Goal: Task Accomplishment & Management: Manage account settings

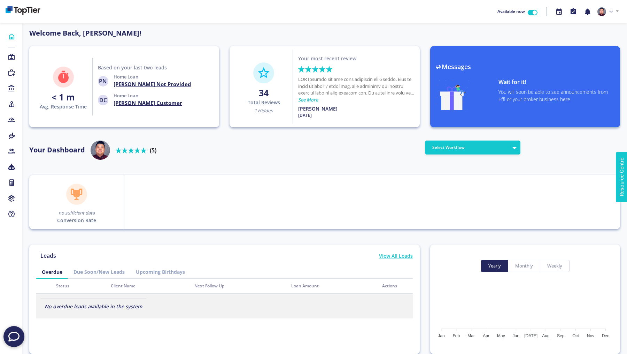
scroll to position [63, 112]
click at [487, 150] on button "Select Workflow" at bounding box center [472, 147] width 95 height 14
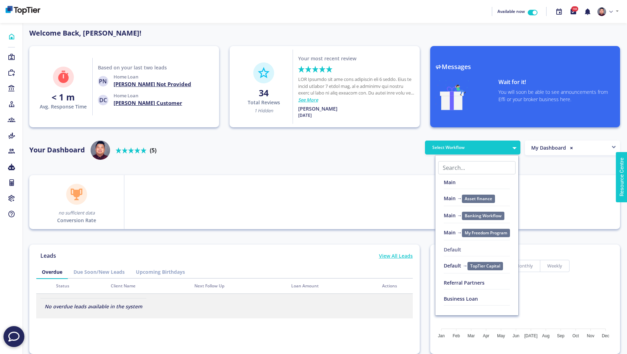
click at [459, 247] on link "Default" at bounding box center [477, 251] width 66 height 10
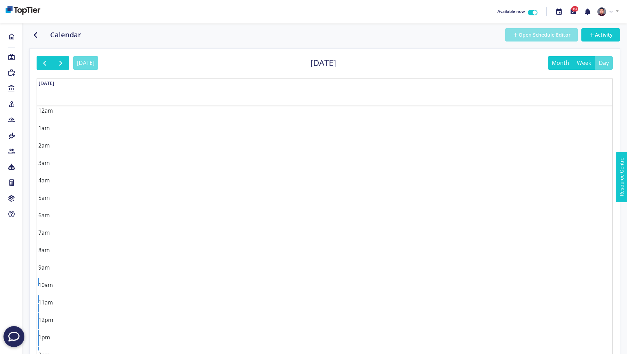
click at [533, 35] on button "Open Schedule Editor" at bounding box center [541, 34] width 73 height 13
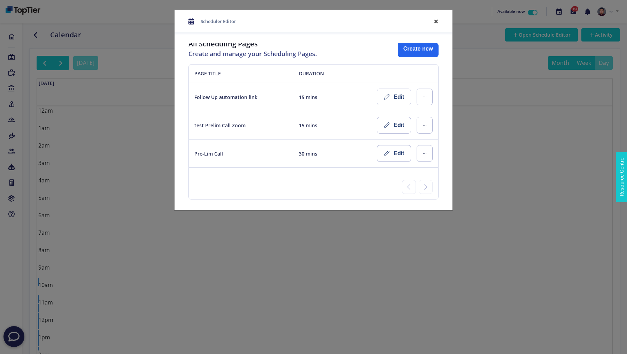
click at [436, 22] on button "×" at bounding box center [436, 22] width 16 height 20
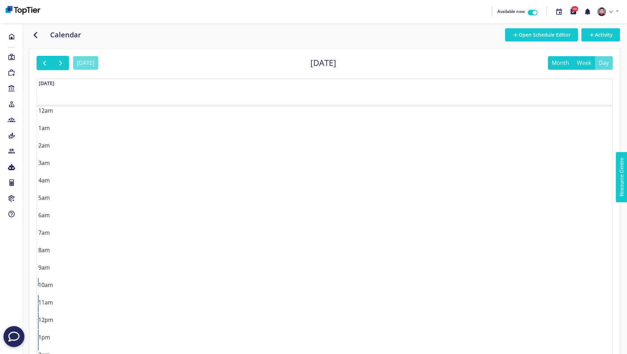
click at [587, 64] on button "week" at bounding box center [584, 63] width 22 height 14
click at [601, 63] on button "day" at bounding box center [604, 63] width 18 height 14
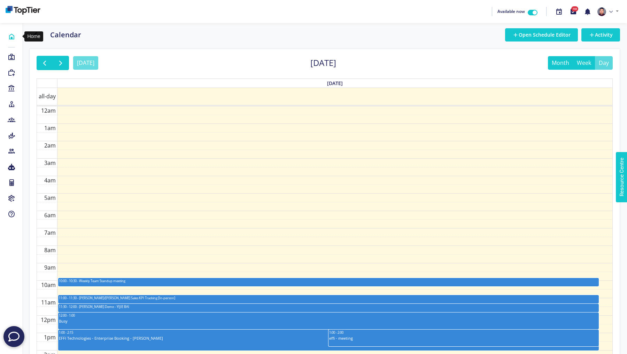
click at [12, 37] on icon at bounding box center [12, 36] width 8 height 7
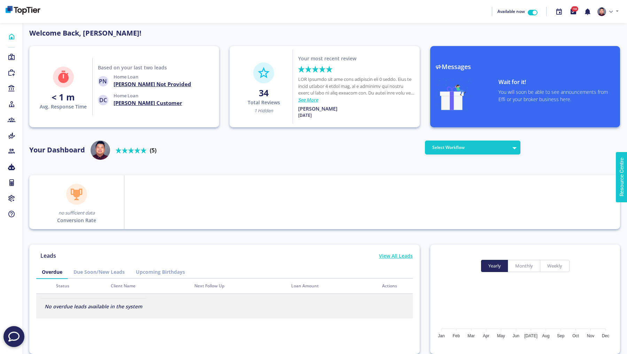
scroll to position [63, 112]
click at [495, 150] on button "Select Workflow" at bounding box center [472, 147] width 95 height 14
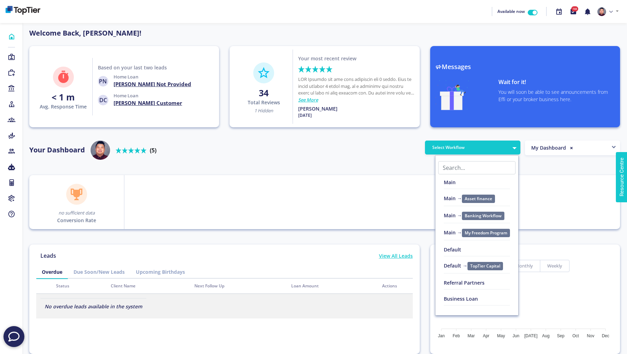
click at [474, 180] on link "Main" at bounding box center [477, 185] width 83 height 16
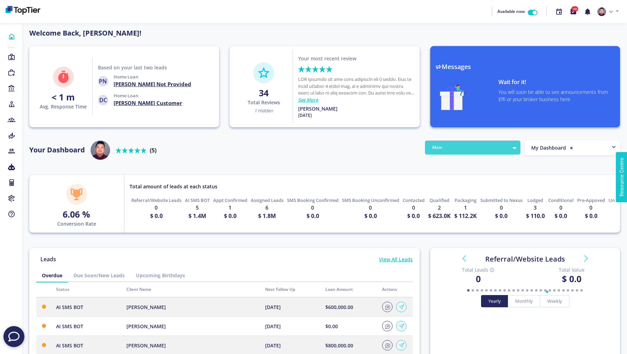
click at [487, 147] on button "Main" at bounding box center [472, 147] width 95 height 14
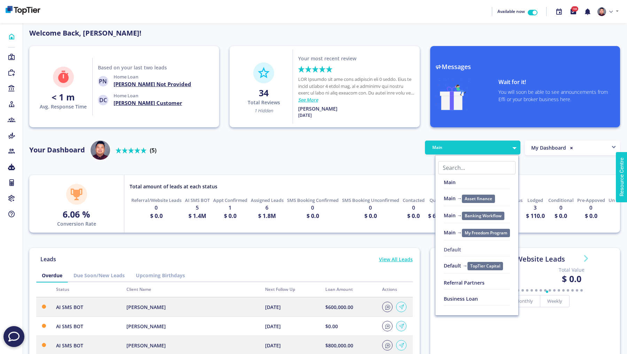
click at [457, 246] on link "Default" at bounding box center [477, 251] width 66 height 10
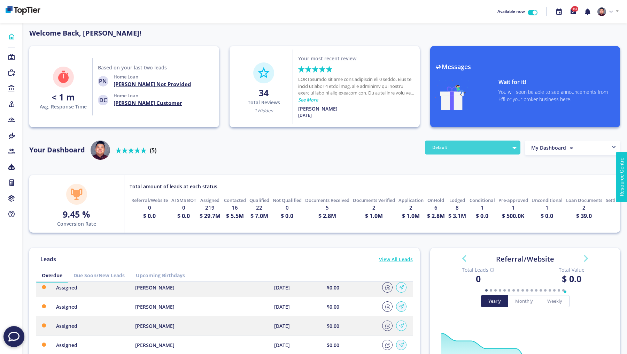
scroll to position [0, 0]
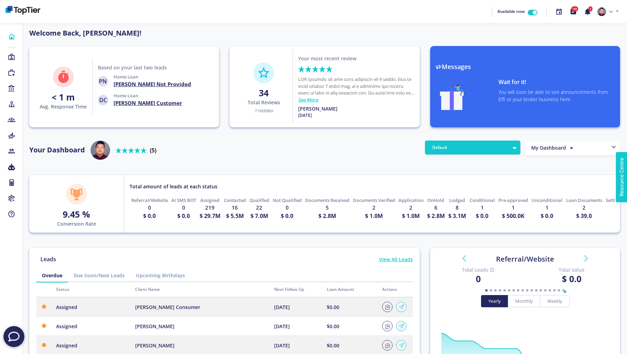
scroll to position [63, 112]
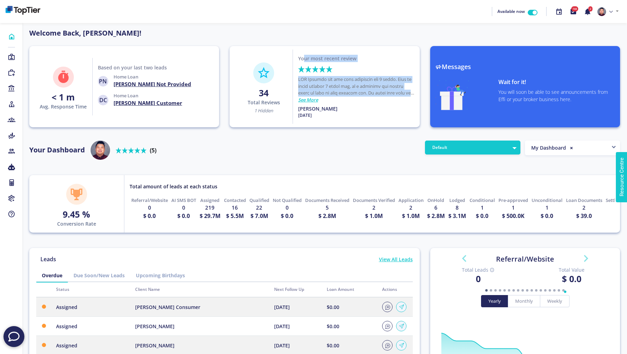
drag, startPoint x: 302, startPoint y: 59, endPoint x: 377, endPoint y: 119, distance: 95.8
click at [377, 119] on div "Your most recent review Rated 5 stars out of 5 See More Nerses Emilian 23 Jun 2…" at bounding box center [356, 86] width 127 height 74
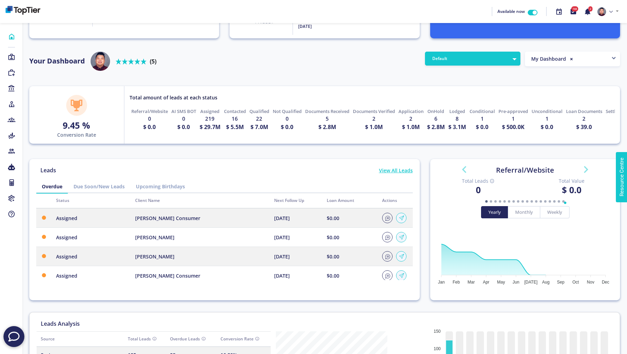
scroll to position [0, 0]
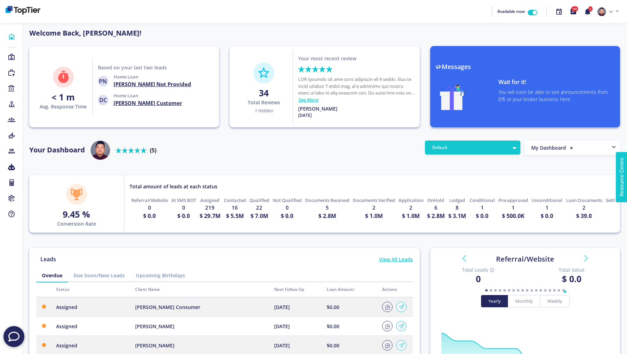
click at [343, 153] on div "Your Dashboard Rated 5 stars out of 5 (5)" at bounding box center [224, 151] width 401 height 23
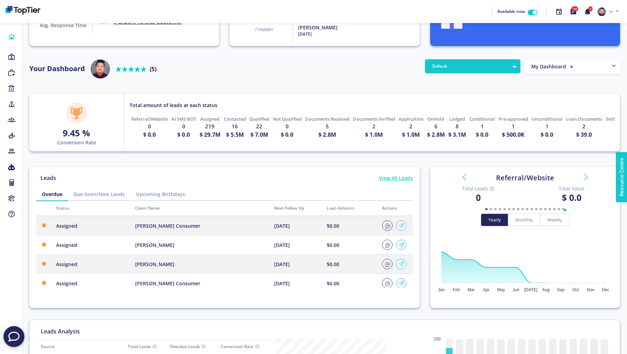
scroll to position [86, 0]
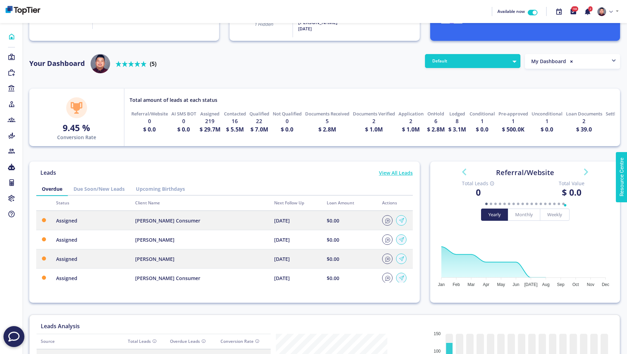
drag, startPoint x: 196, startPoint y: 118, endPoint x: 291, endPoint y: 125, distance: 95.4
click at [291, 125] on div "Referral/Website 0 $ 0.0 AI SMS BOT 0 $ 0.0 Assigned 219 $ 29.7M Contacted 16 $…" at bounding box center [369, 124] width 491 height 28
click at [309, 129] on div "Documents Received 5 $ 2.8M" at bounding box center [328, 121] width 48 height 23
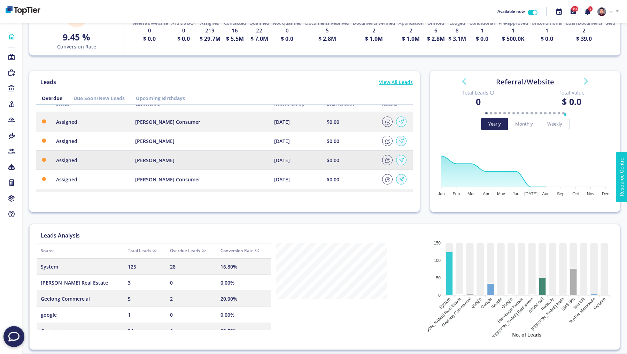
scroll to position [0, 0]
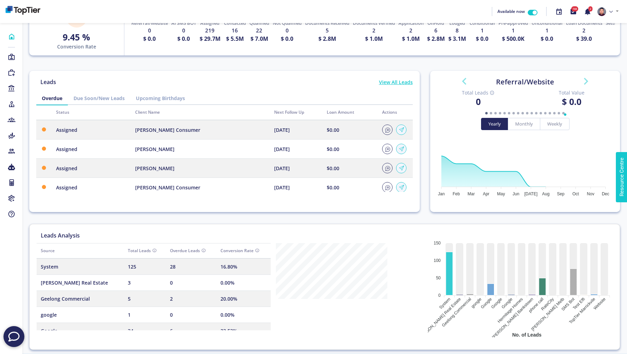
click at [98, 94] on link "Due Soon/New Leads" at bounding box center [99, 98] width 62 height 13
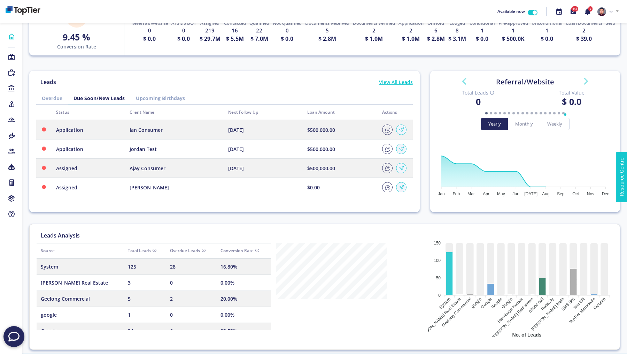
click at [159, 98] on link "Upcoming Birthdays" at bounding box center [160, 98] width 60 height 13
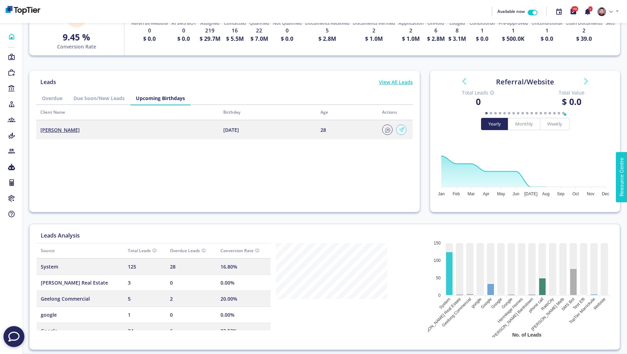
click at [51, 97] on link "Overdue" at bounding box center [52, 98] width 32 height 13
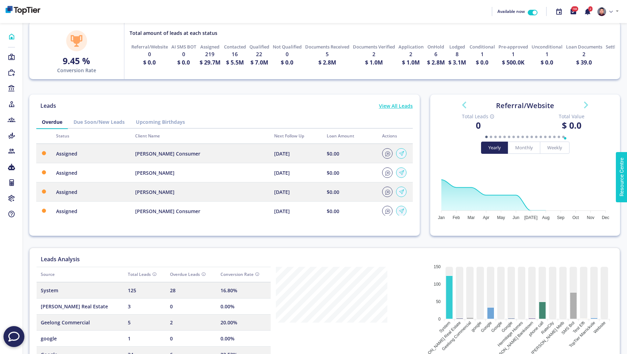
scroll to position [144, 0]
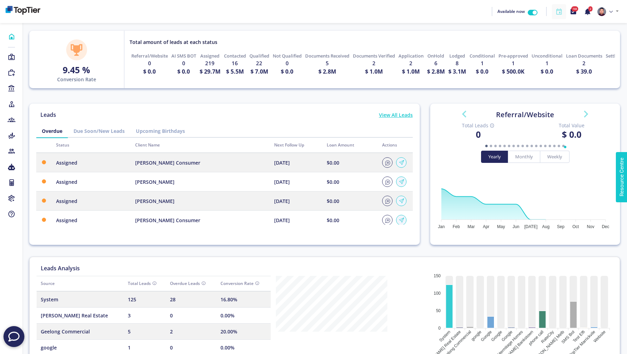
click at [560, 10] on icon at bounding box center [559, 12] width 7 height 8
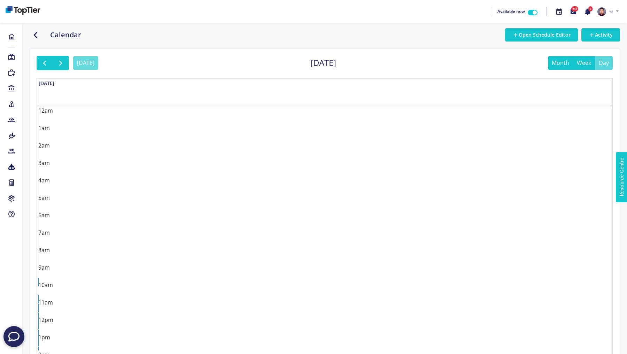
click at [582, 61] on button "week" at bounding box center [584, 63] width 22 height 14
click at [608, 63] on button "day" at bounding box center [604, 63] width 18 height 14
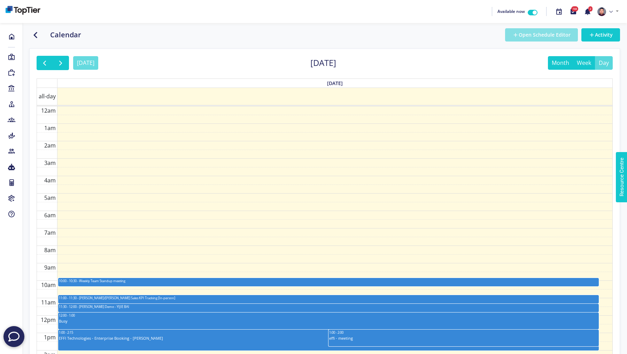
click at [546, 35] on button "Open Schedule Editor" at bounding box center [541, 34] width 73 height 13
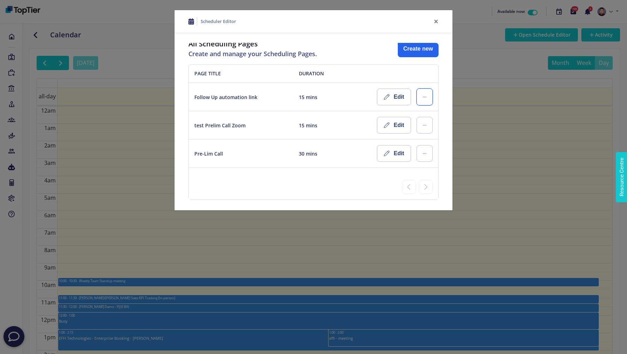
click at [422, 97] on button "..." at bounding box center [425, 97] width 16 height 17
click at [437, 19] on button "×" at bounding box center [436, 22] width 16 height 20
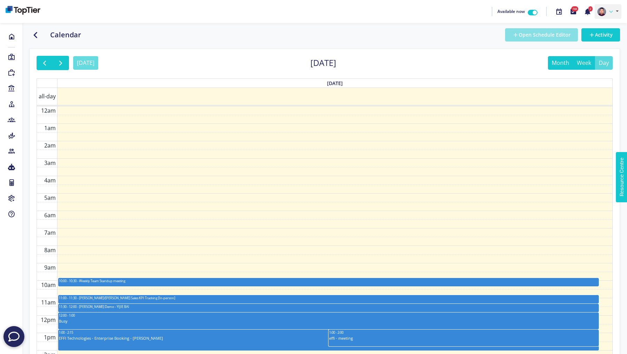
click at [612, 11] on icon at bounding box center [611, 11] width 3 height 3
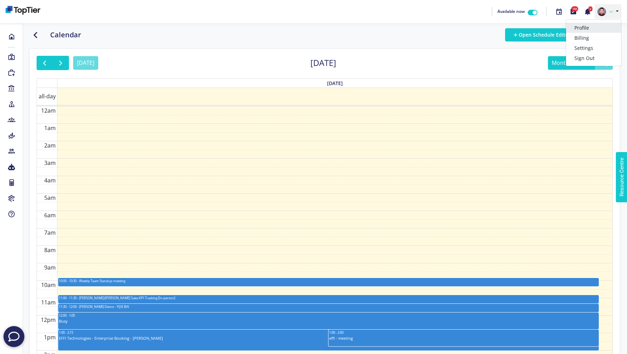
click at [597, 27] on link "Profile" at bounding box center [593, 28] width 55 height 10
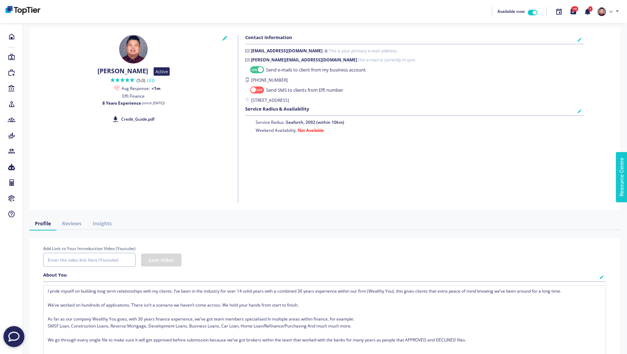
checkbox input "true"
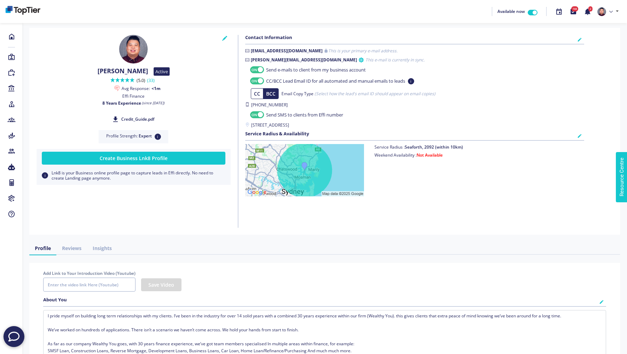
checkbox input "true"
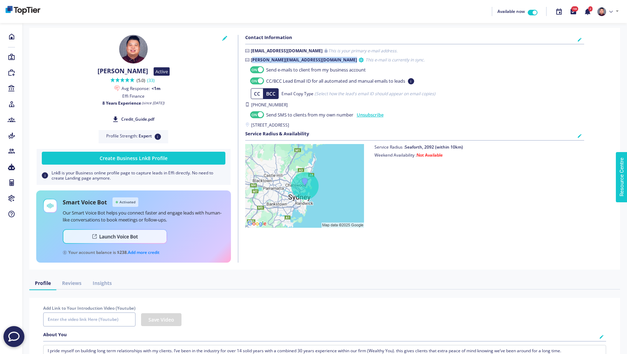
drag, startPoint x: 252, startPoint y: 60, endPoint x: 296, endPoint y: 60, distance: 43.9
click at [296, 60] on label "andy.t@effi.com.au This e-mail is currently in sync." at bounding box center [414, 60] width 339 height 6
drag, startPoint x: 257, startPoint y: 106, endPoint x: 285, endPoint y: 106, distance: 28.2
click at [285, 106] on label "+61485868274" at bounding box center [414, 105] width 339 height 6
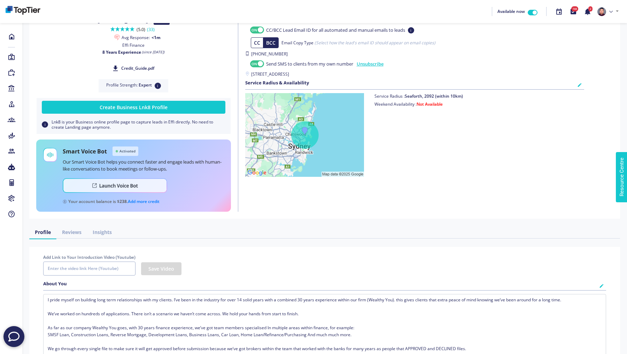
scroll to position [55, 0]
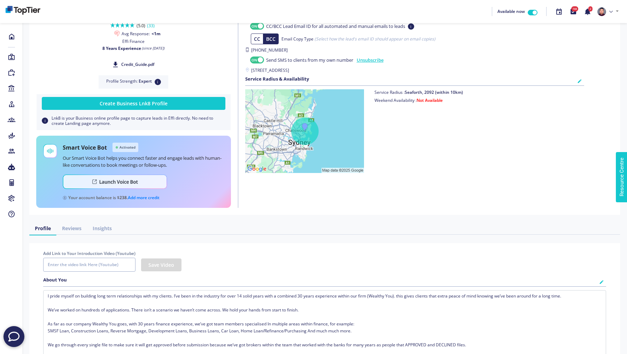
drag, startPoint x: 249, startPoint y: 78, endPoint x: 312, endPoint y: 144, distance: 90.5
click at [312, 144] on div "Contact Information andy.t+1@effi.com.au This is your primary e-mail address. a…" at bounding box center [411, 94] width 346 height 228
drag, startPoint x: 63, startPoint y: 146, endPoint x: 100, endPoint y: 164, distance: 41.0
click at [100, 164] on div "Smart Voice Bot Activated Our Smart Voice Bot helps you connect faster and enga…" at bounding box center [143, 172] width 161 height 58
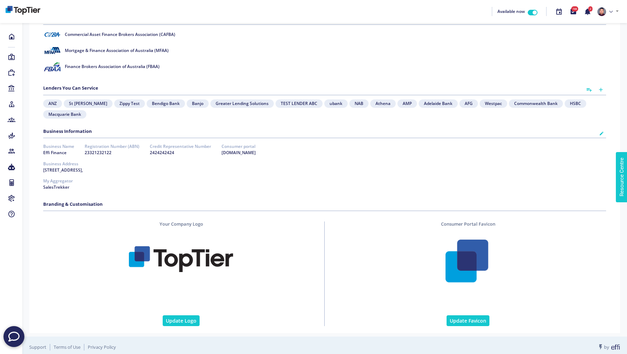
scroll to position [537, 0]
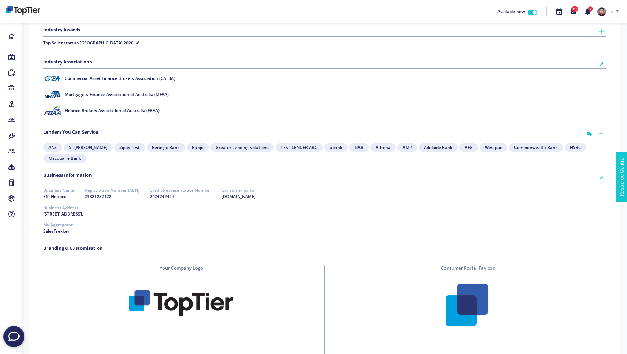
scroll to position [543, 0]
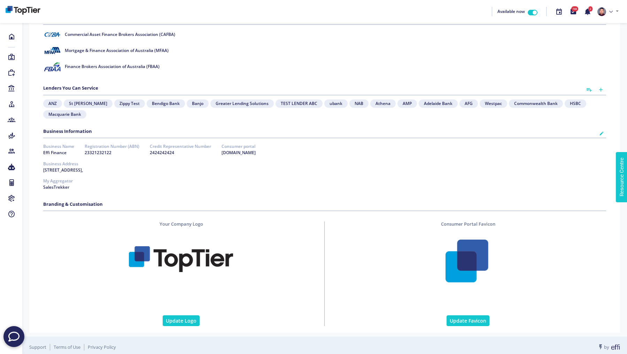
drag, startPoint x: 41, startPoint y: 175, endPoint x: 78, endPoint y: 183, distance: 38.1
click at [78, 183] on div "My Aggregator SalesTrekker" at bounding box center [325, 184] width 574 height 17
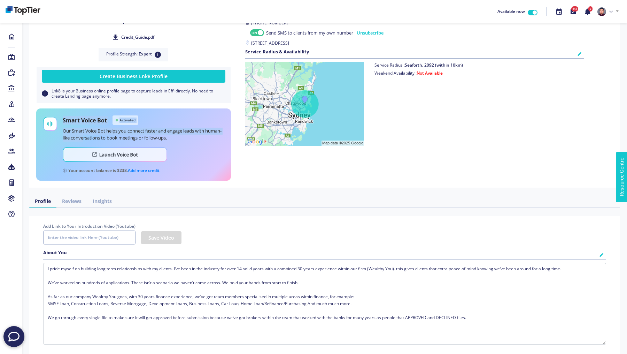
scroll to position [0, 0]
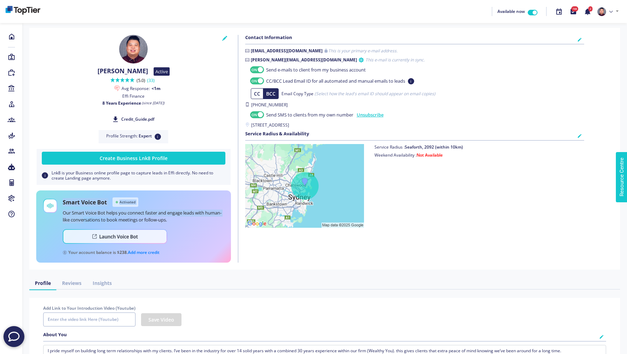
drag, startPoint x: 288, startPoint y: 113, endPoint x: 330, endPoint y: 114, distance: 41.8
click at [330, 114] on span "Send SMS to clients from my own number" at bounding box center [309, 115] width 87 height 7
click at [337, 98] on div "CC BCC Email Copy Type (Select how the lead's email ID should appear on email c…" at bounding box center [414, 93] width 339 height 11
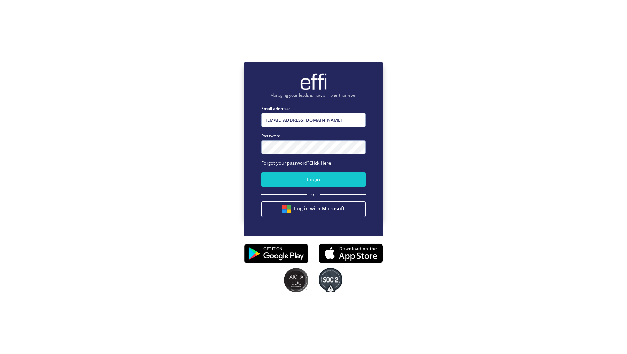
click at [302, 120] on input "[EMAIL_ADDRESS][DOMAIN_NAME]" at bounding box center [313, 120] width 105 height 14
type input "[EMAIL_ADDRESS][DOMAIN_NAME]"
click at [288, 174] on button "Login" at bounding box center [313, 179] width 105 height 14
